Goal: Book appointment/travel/reservation

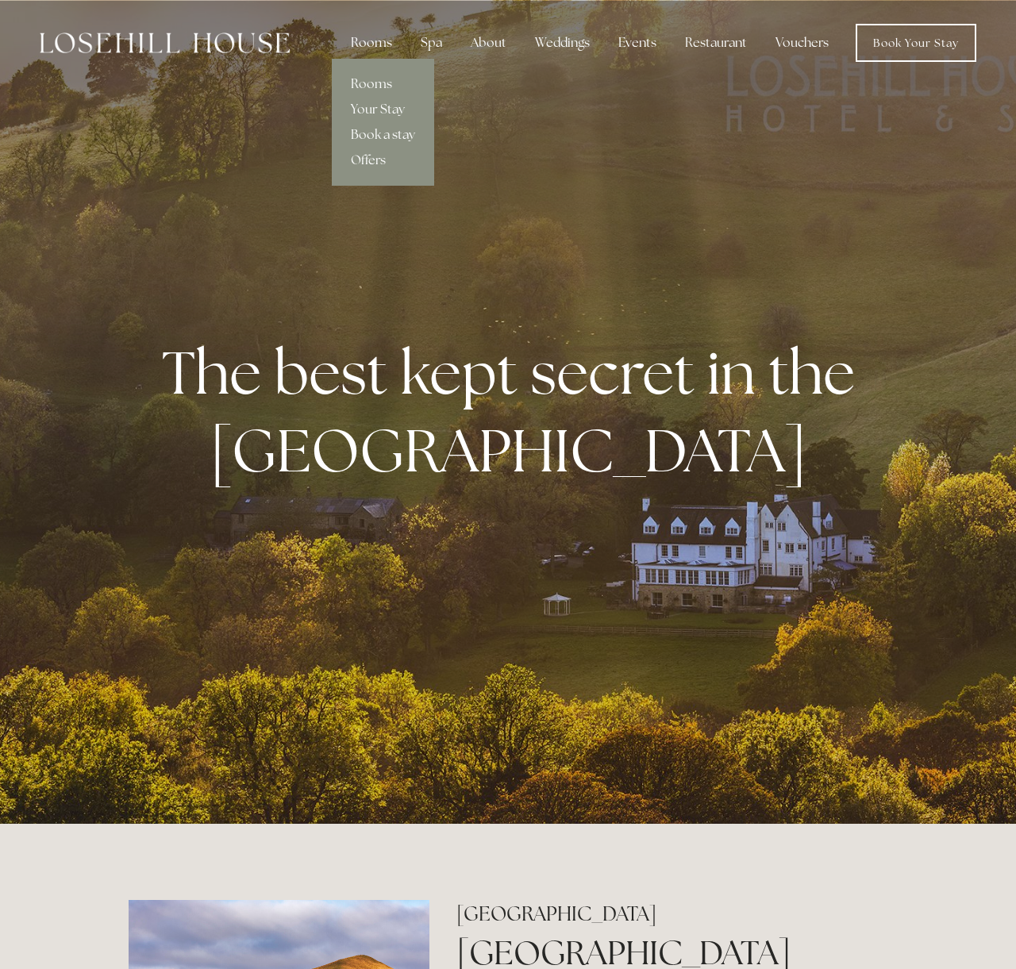
click at [379, 48] on div "Rooms" at bounding box center [371, 43] width 67 height 32
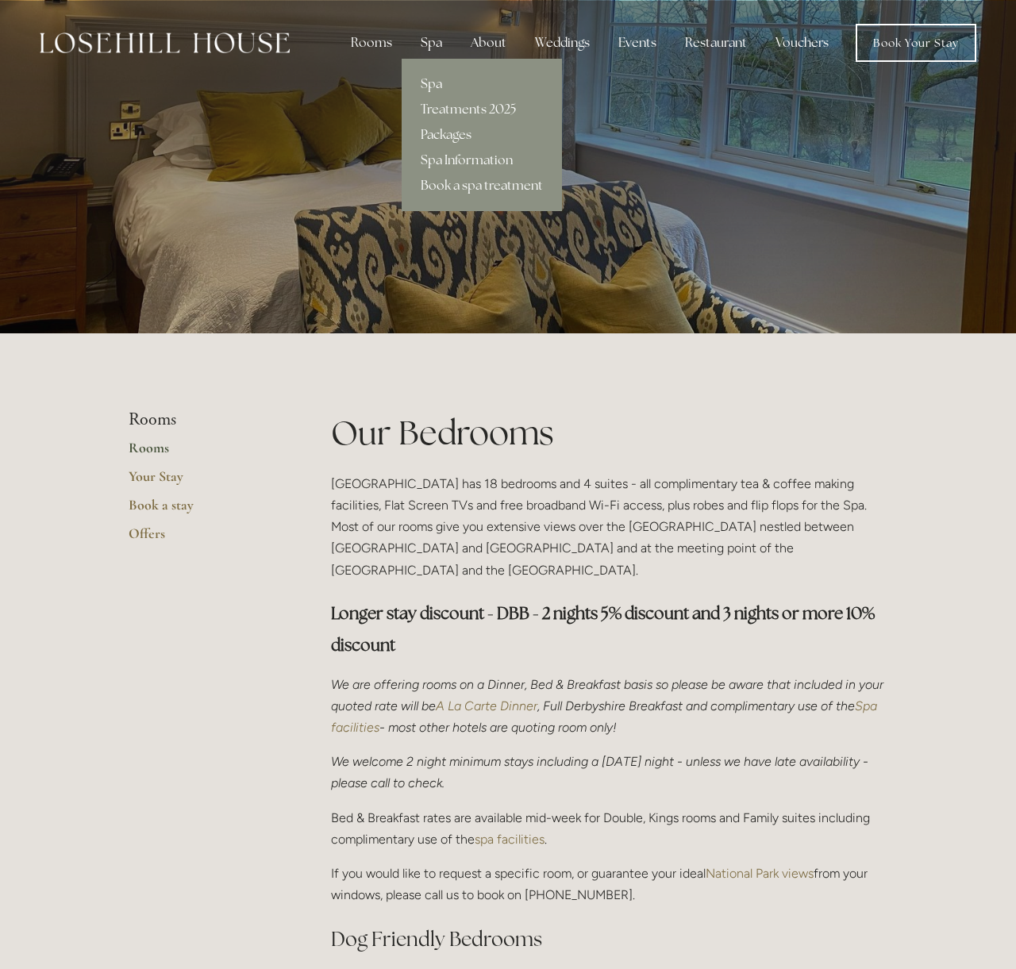
click at [416, 29] on div "Spa" at bounding box center [431, 43] width 47 height 32
